Goal: Transaction & Acquisition: Purchase product/service

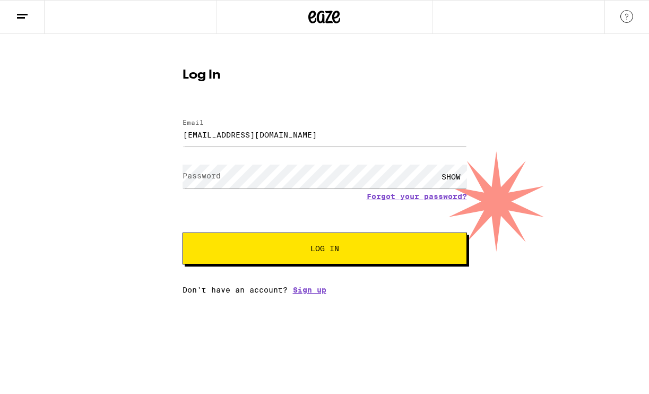
type input "[EMAIL_ADDRESS][DOMAIN_NAME]"
click at [324, 249] on button "Log In" at bounding box center [324, 248] width 284 height 32
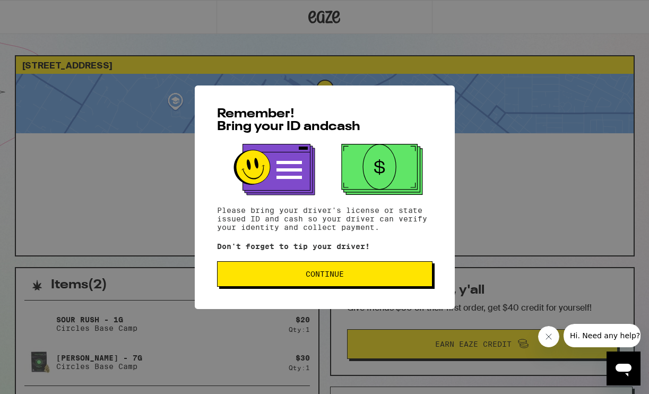
click at [336, 277] on span "Continue" at bounding box center [324, 273] width 38 height 7
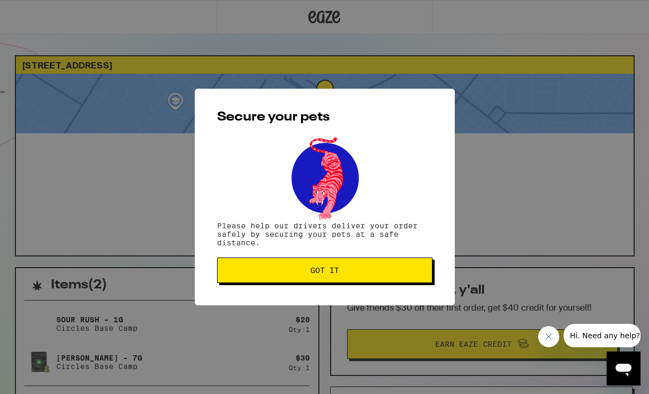
click at [350, 277] on button "Got it" at bounding box center [324, 269] width 215 height 25
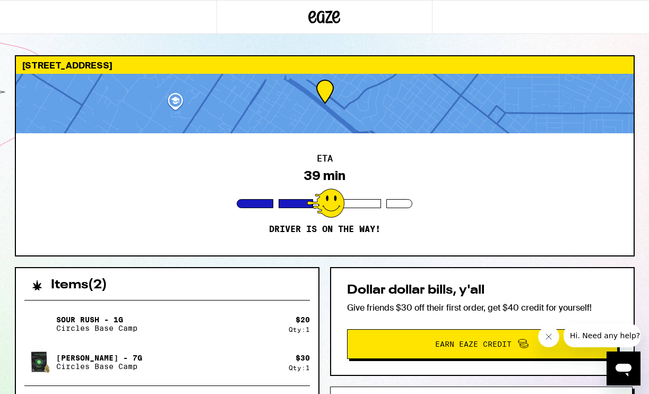
click at [547, 339] on icon "Close message from company" at bounding box center [548, 336] width 8 height 8
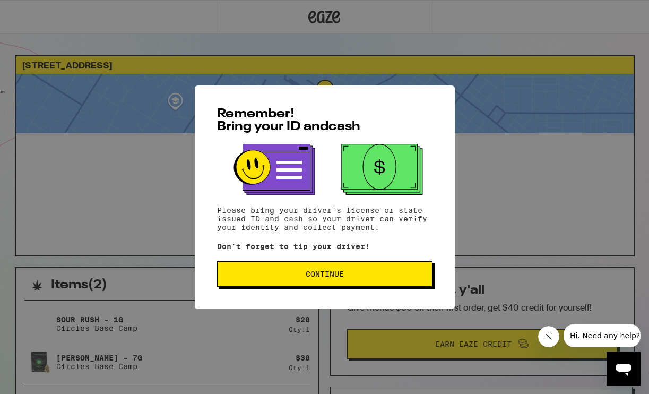
click at [349, 282] on button "Continue" at bounding box center [324, 273] width 215 height 25
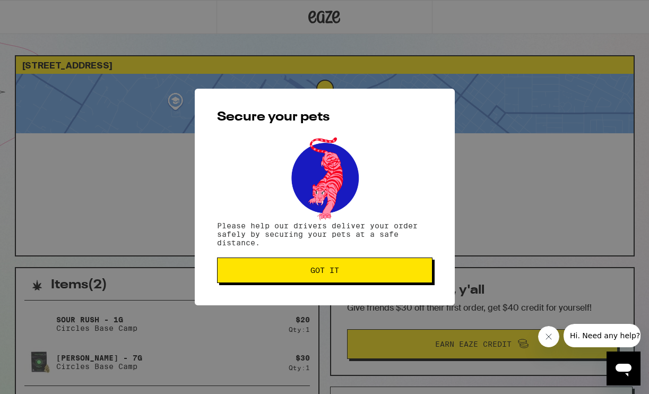
click at [354, 274] on span "Got it" at bounding box center [324, 269] width 197 height 7
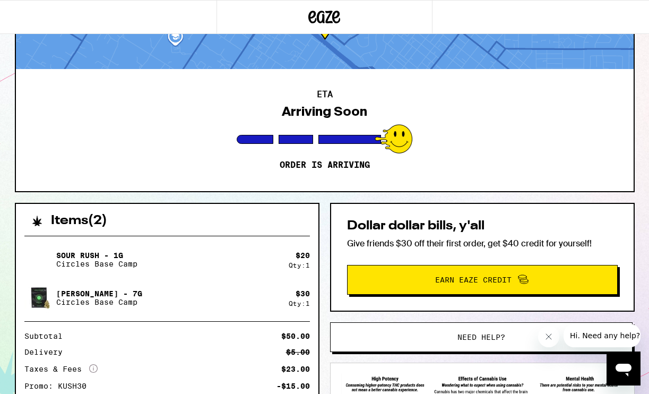
scroll to position [63, 0]
